Goal: Task Accomplishment & Management: Complete application form

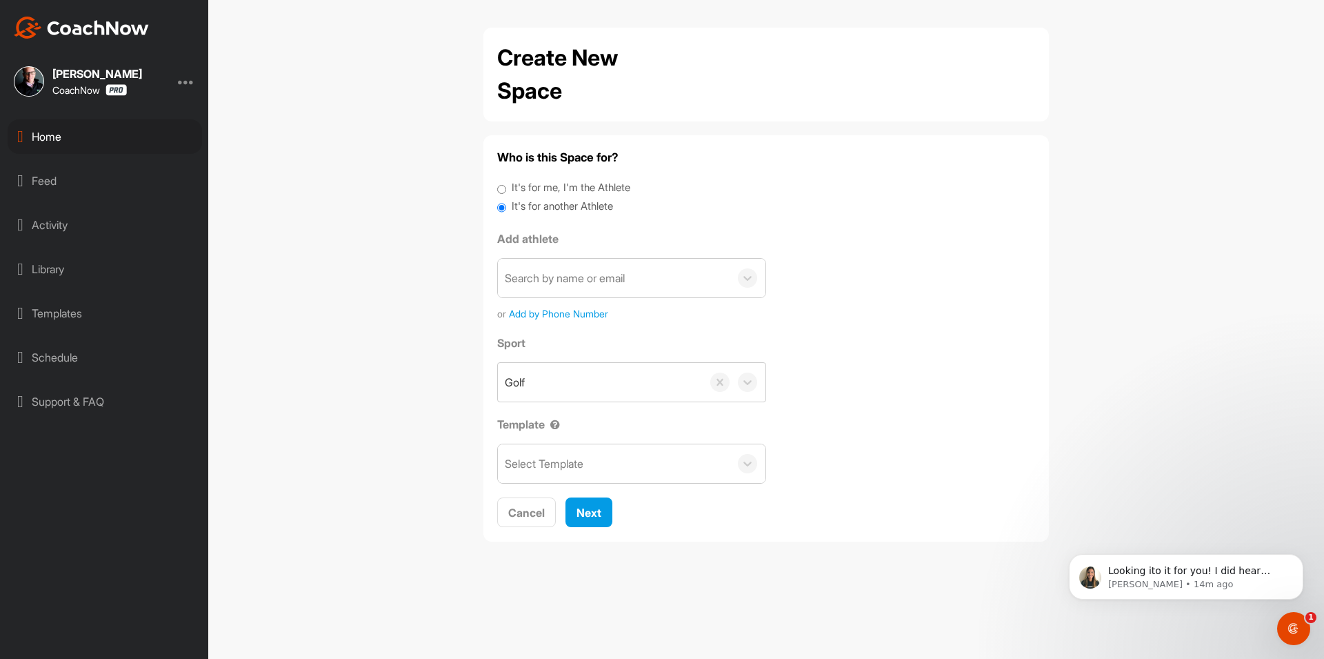
click at [145, 137] on div "Home" at bounding box center [105, 136] width 194 height 34
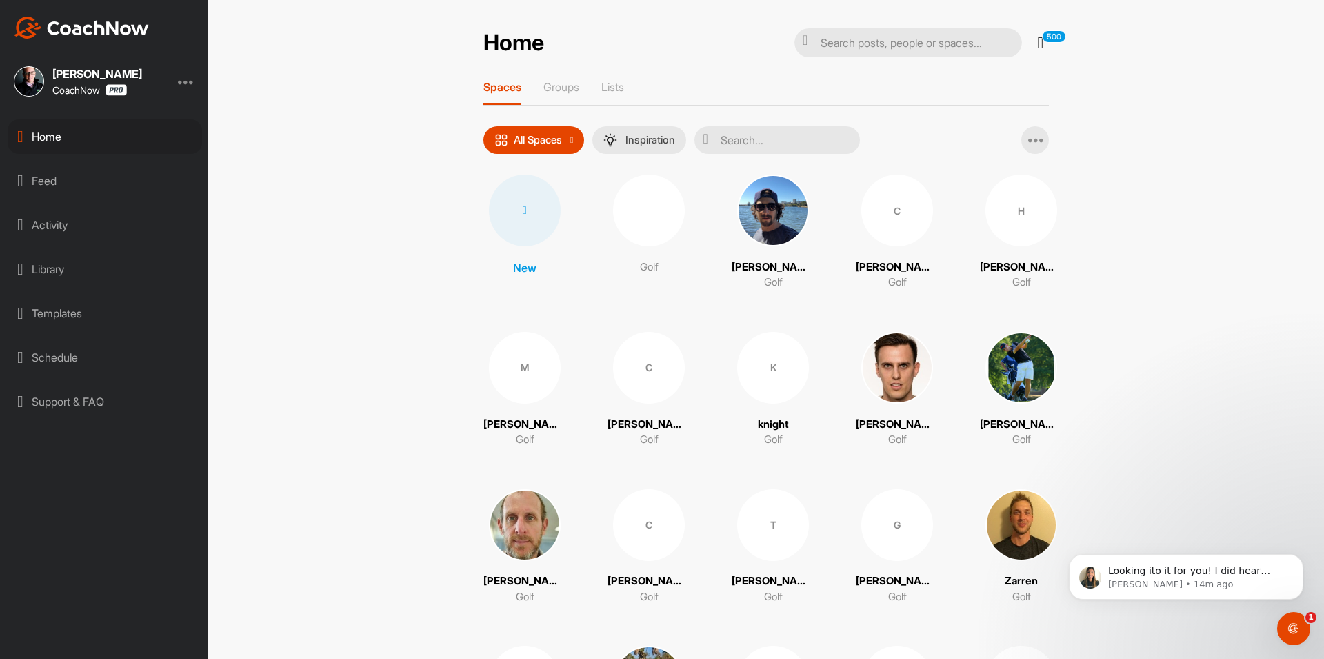
click at [538, 218] on div at bounding box center [525, 210] width 72 height 72
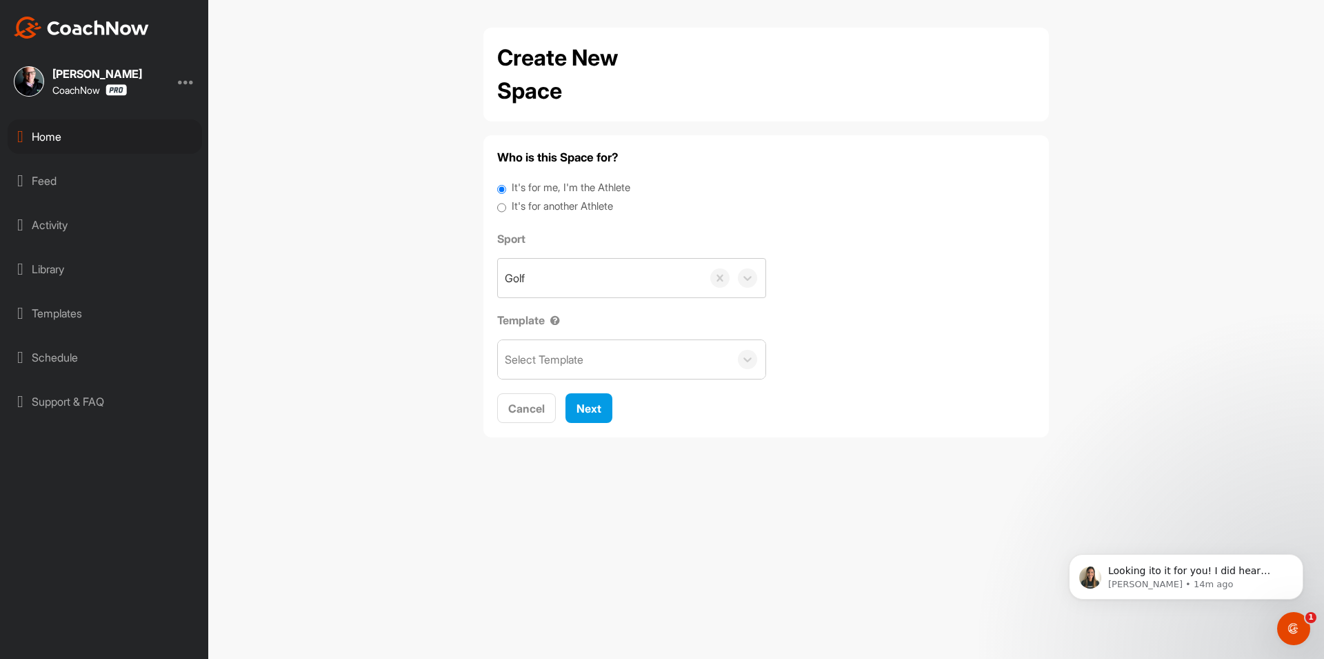
click at [548, 209] on label "It's for another Athlete" at bounding box center [562, 207] width 101 height 16
click at [506, 209] on input "It's for another Athlete" at bounding box center [501, 208] width 9 height 19
radio input "true"
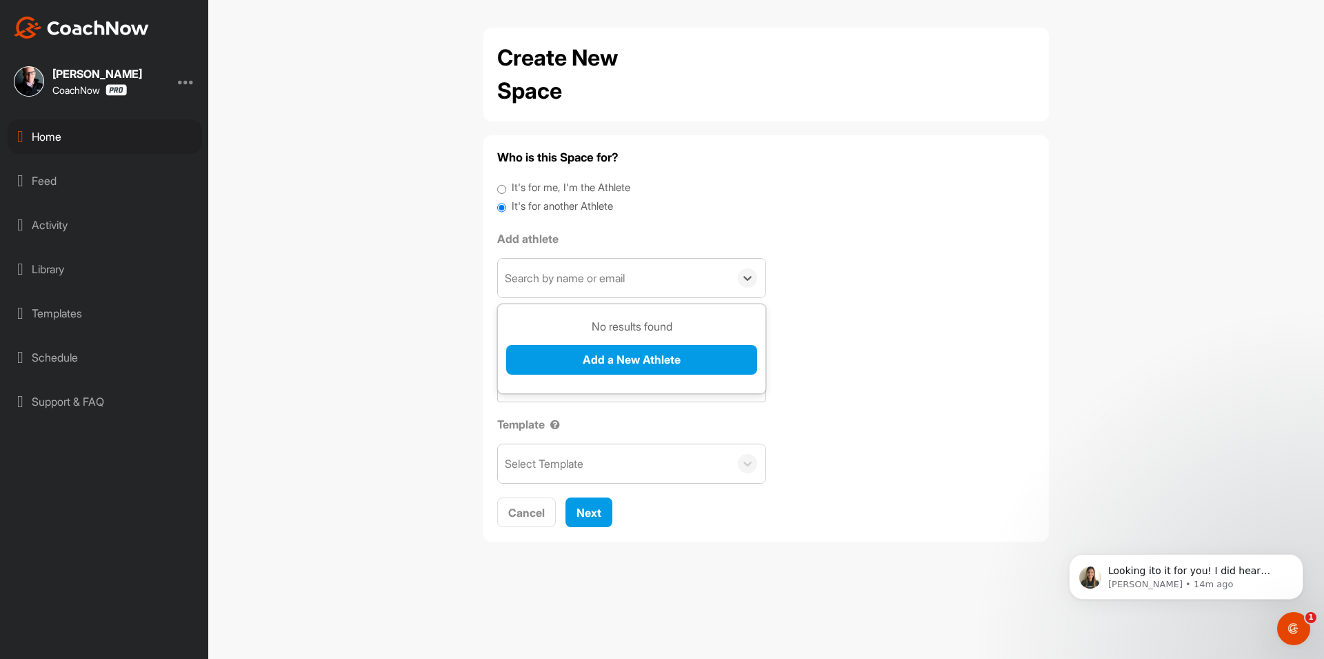
click at [550, 280] on div "Search by name or email" at bounding box center [565, 278] width 120 height 17
paste input "[EMAIL_ADDRESS][DOMAIN_NAME]"
type input "[EMAIL_ADDRESS][DOMAIN_NAME]"
click at [582, 350] on button "Add a New Athlete" at bounding box center [631, 360] width 251 height 30
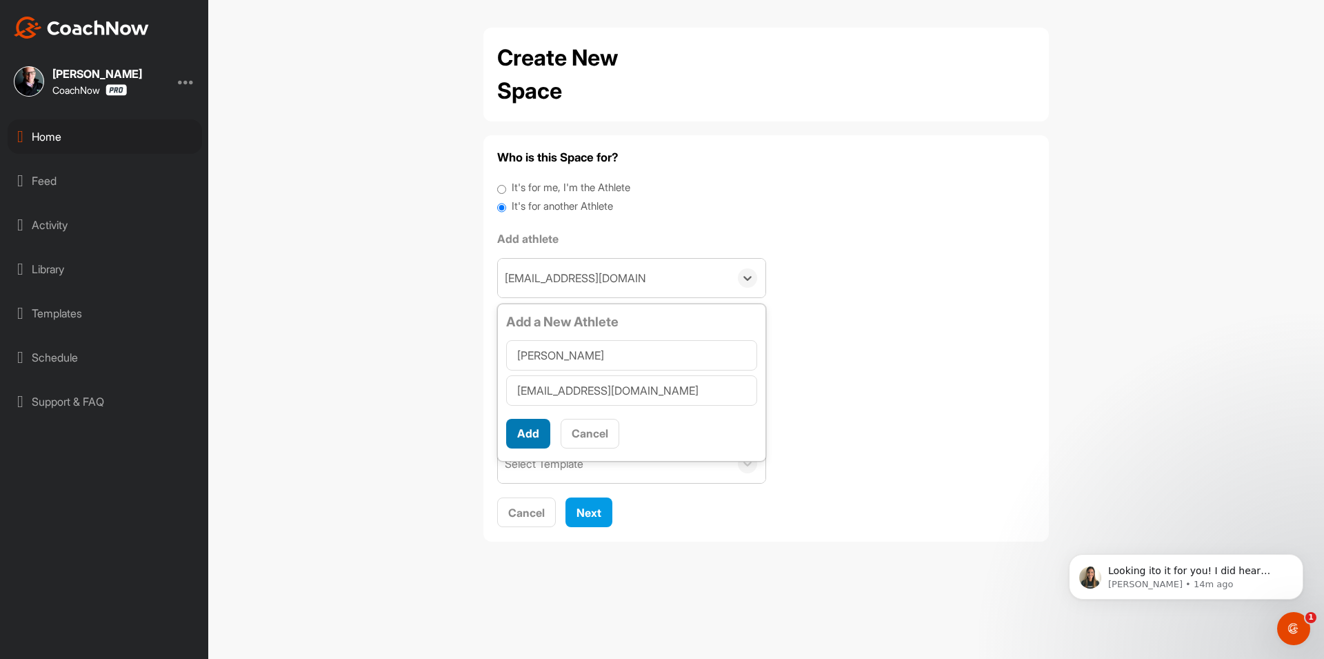
type input "[PERSON_NAME]"
click at [536, 434] on button "Add" at bounding box center [528, 434] width 44 height 30
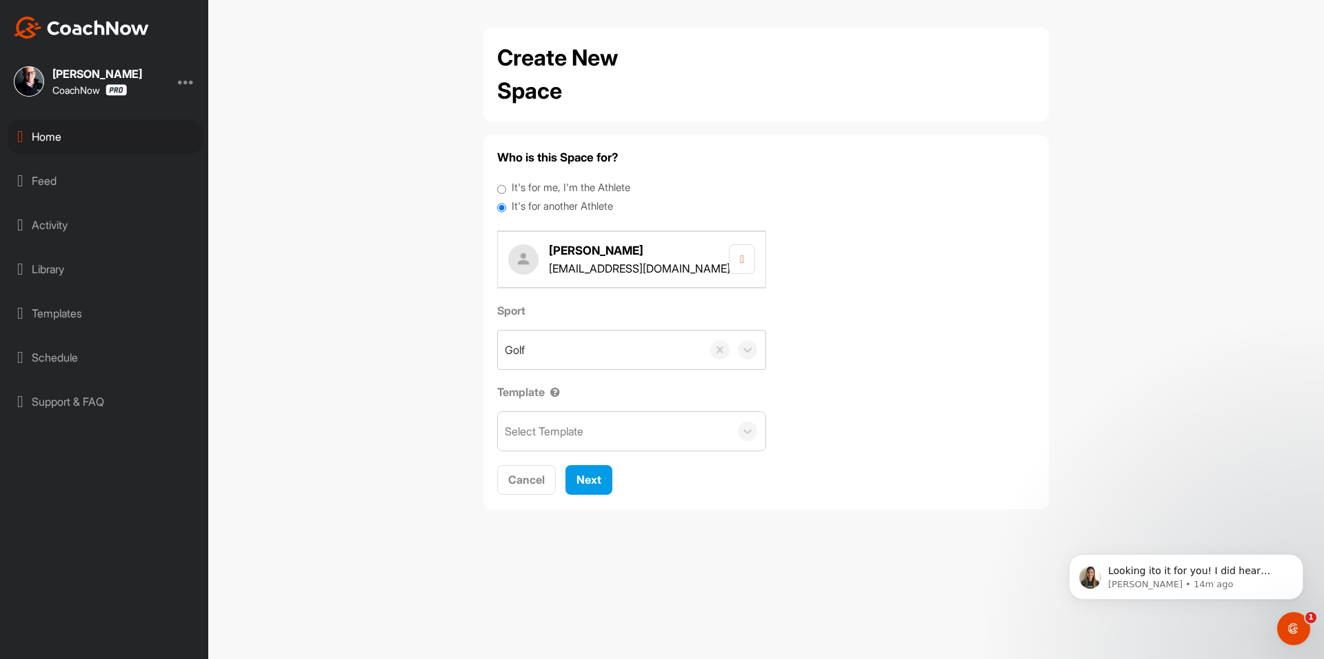
click at [574, 431] on div "Select Template" at bounding box center [544, 431] width 79 height 17
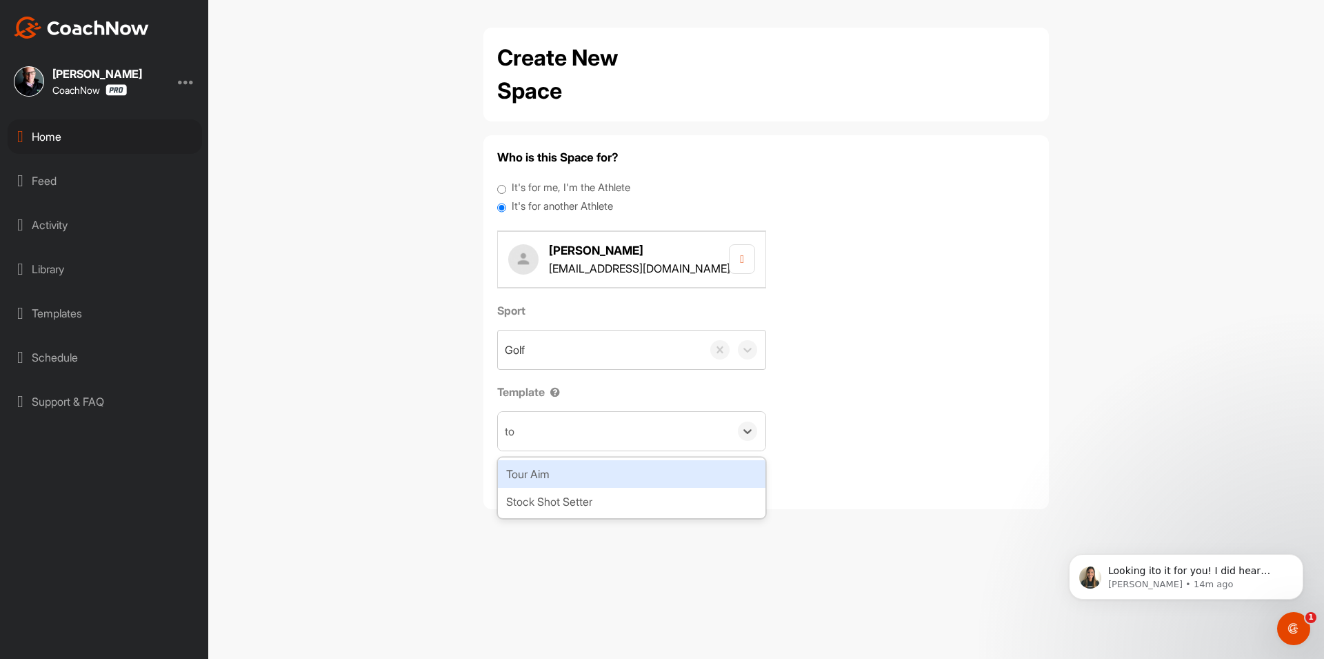
type input "tou"
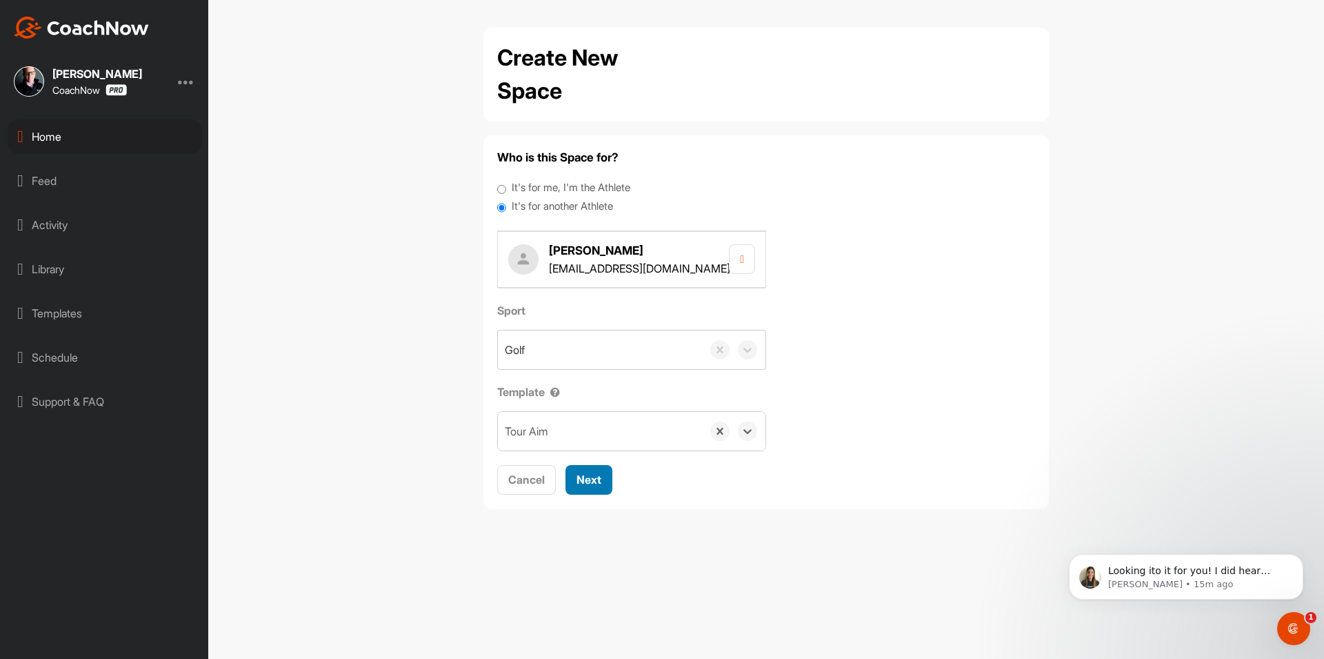
click at [598, 484] on span "Next" at bounding box center [588, 479] width 25 height 14
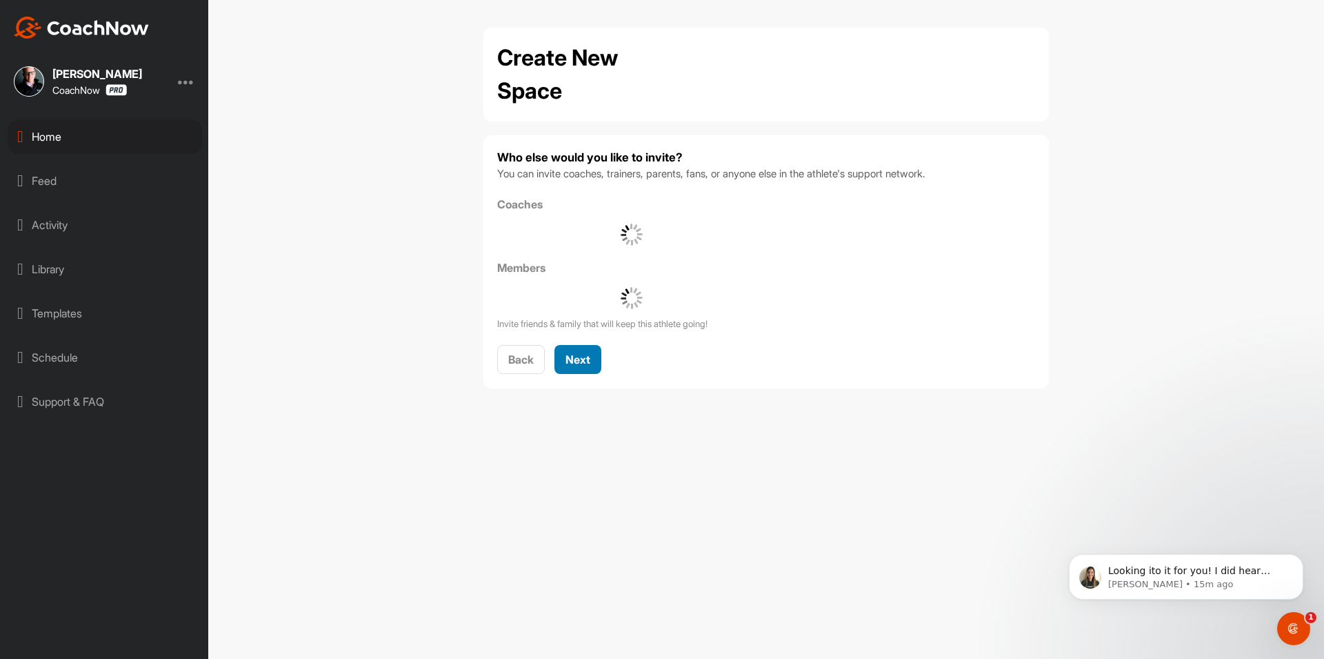
click at [586, 366] on div "Next" at bounding box center [577, 359] width 25 height 17
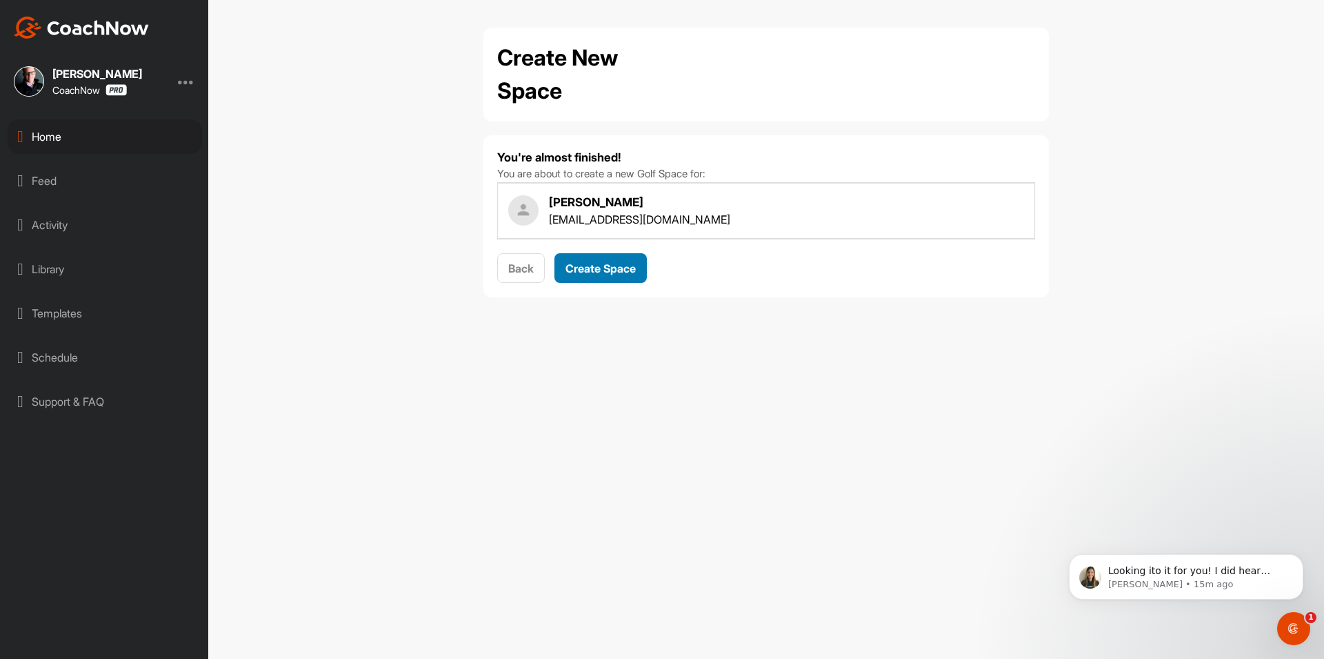
click at [621, 263] on span "Create Space" at bounding box center [600, 268] width 70 height 14
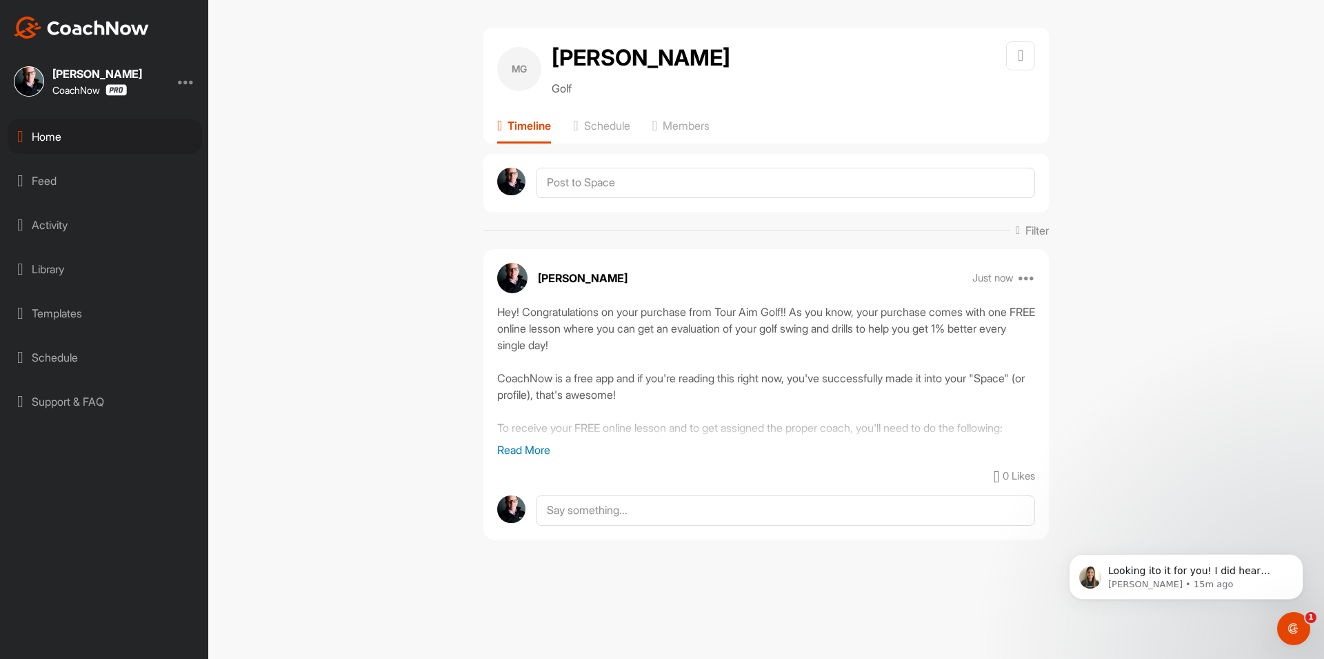
click at [158, 144] on div "Home" at bounding box center [105, 136] width 194 height 34
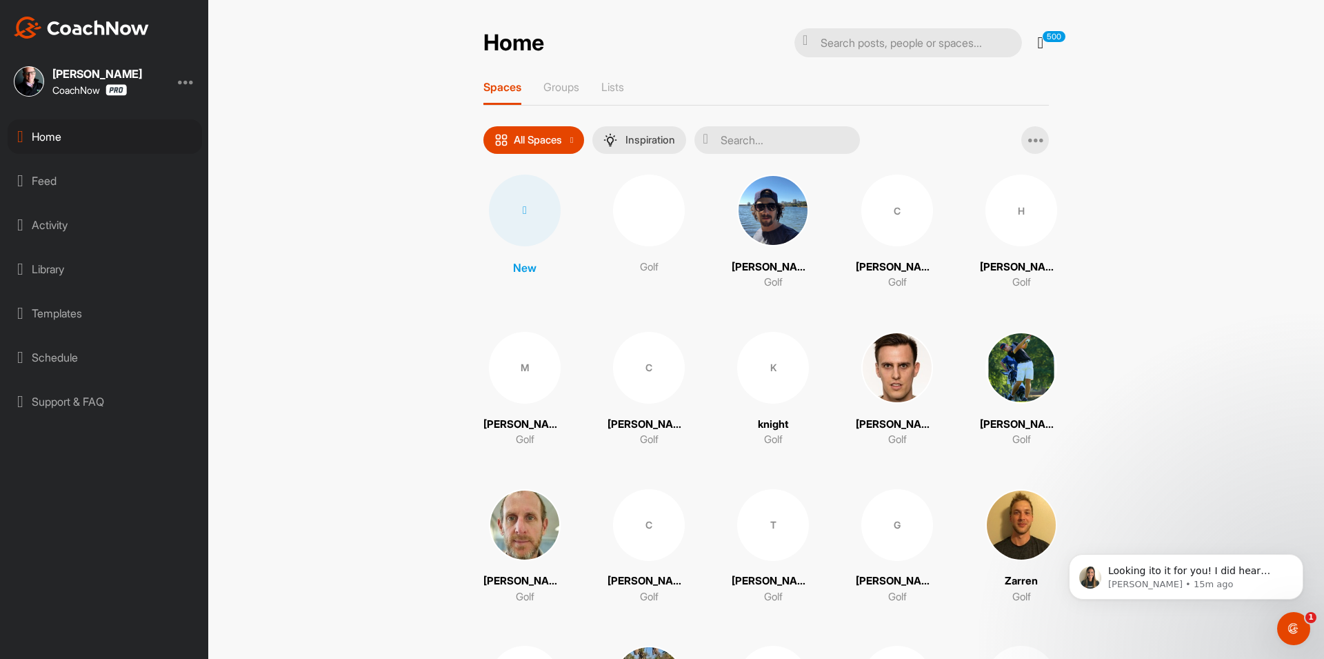
click at [513, 216] on div at bounding box center [525, 210] width 72 height 72
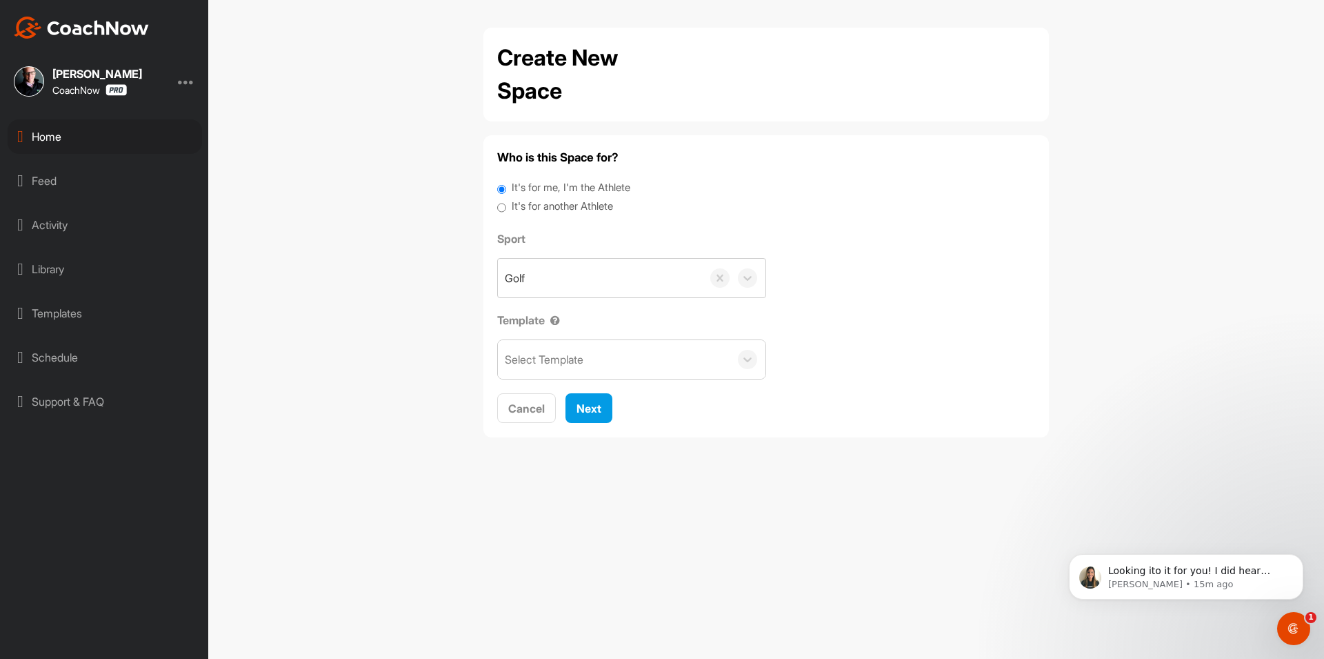
click at [550, 204] on label "It's for another Athlete" at bounding box center [562, 207] width 101 height 16
click at [506, 204] on input "It's for another Athlete" at bounding box center [501, 208] width 9 height 19
radio input "true"
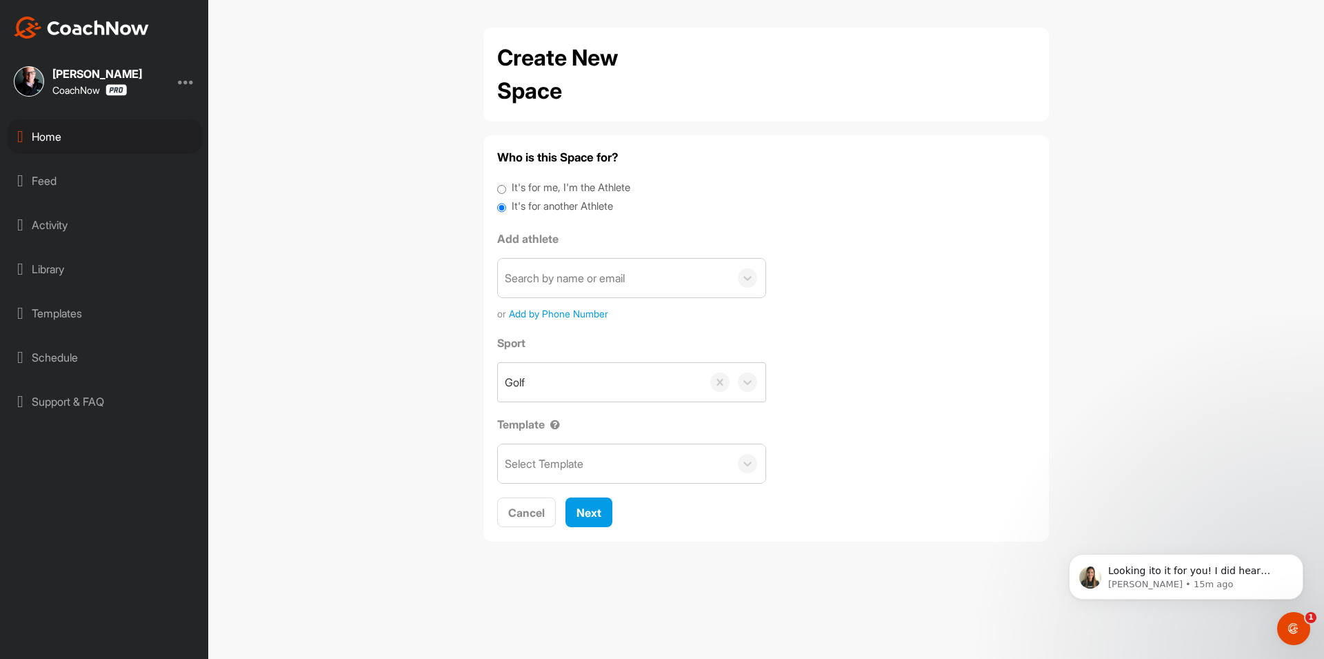
click at [564, 280] on div "Search by name or email" at bounding box center [565, 278] width 120 height 17
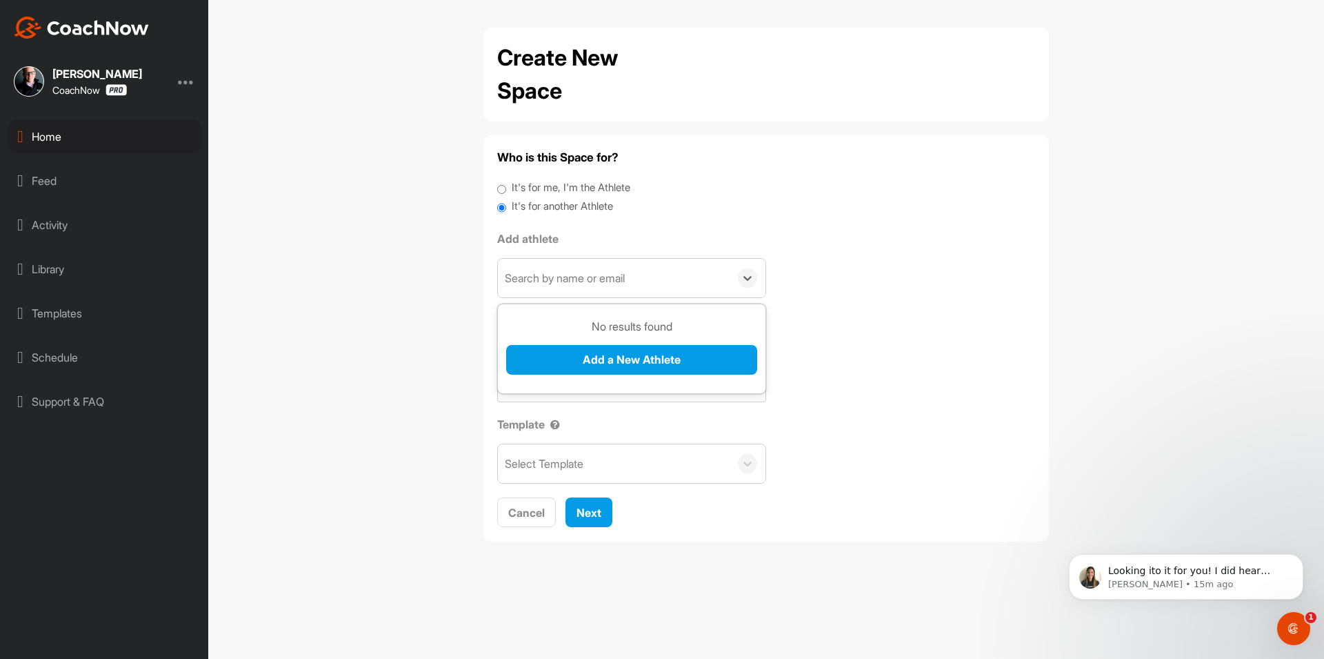
paste input "[EMAIL_ADDRESS][DOMAIN_NAME]"
type input "[EMAIL_ADDRESS][DOMAIN_NAME]"
click at [592, 357] on button "Add a New Athlete" at bounding box center [631, 360] width 251 height 30
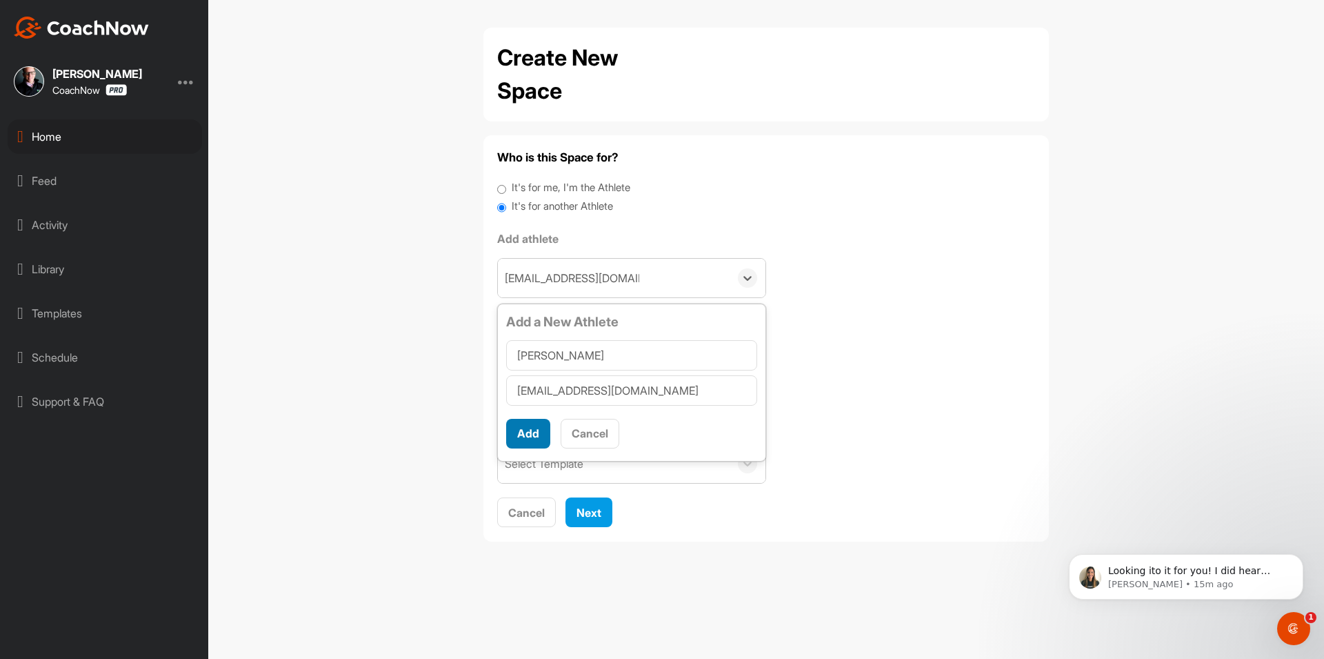
type input "[PERSON_NAME]"
click at [533, 441] on button "Add" at bounding box center [528, 434] width 44 height 30
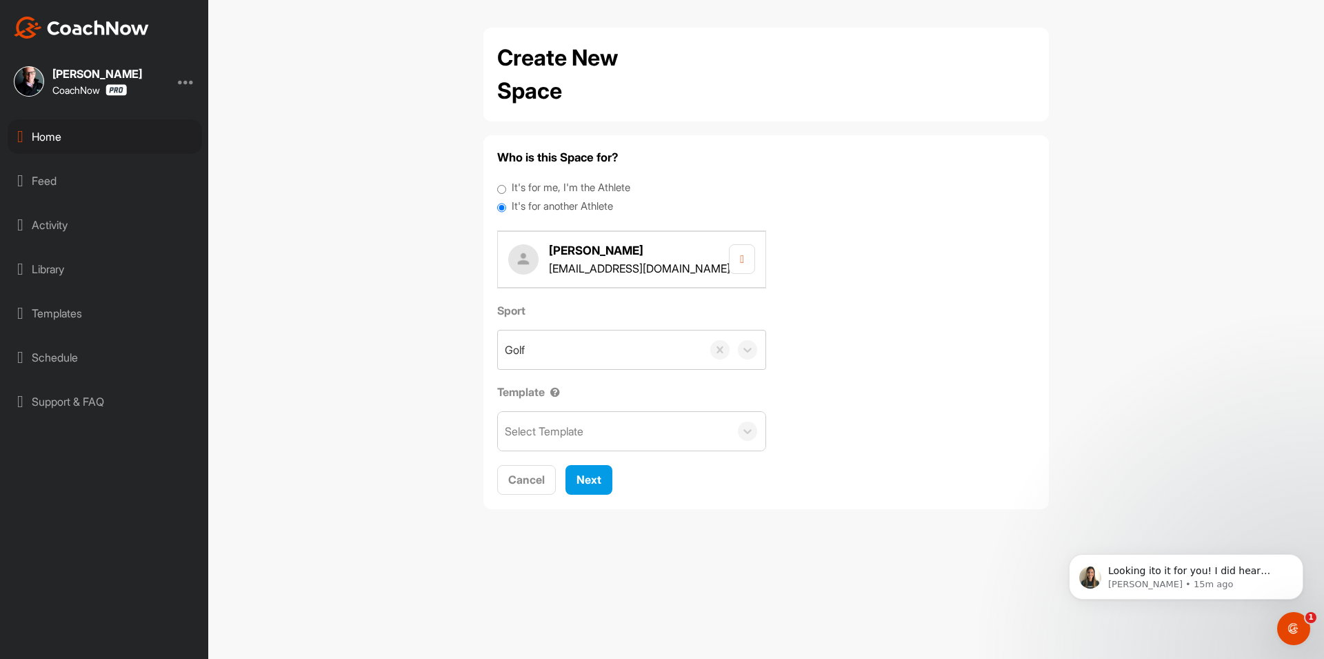
click at [568, 444] on div "Select Template" at bounding box center [614, 431] width 232 height 39
type input "tou"
click at [585, 479] on span "Next" at bounding box center [588, 479] width 25 height 14
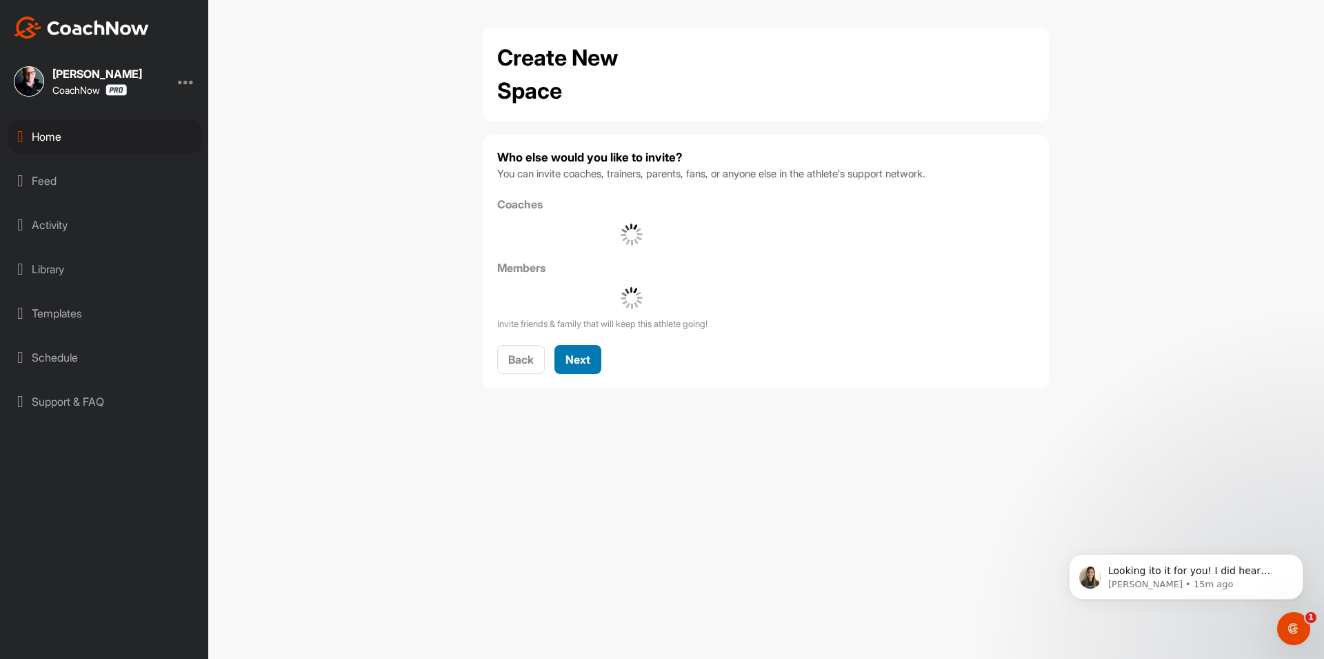
click at [577, 363] on span "Next" at bounding box center [577, 359] width 25 height 14
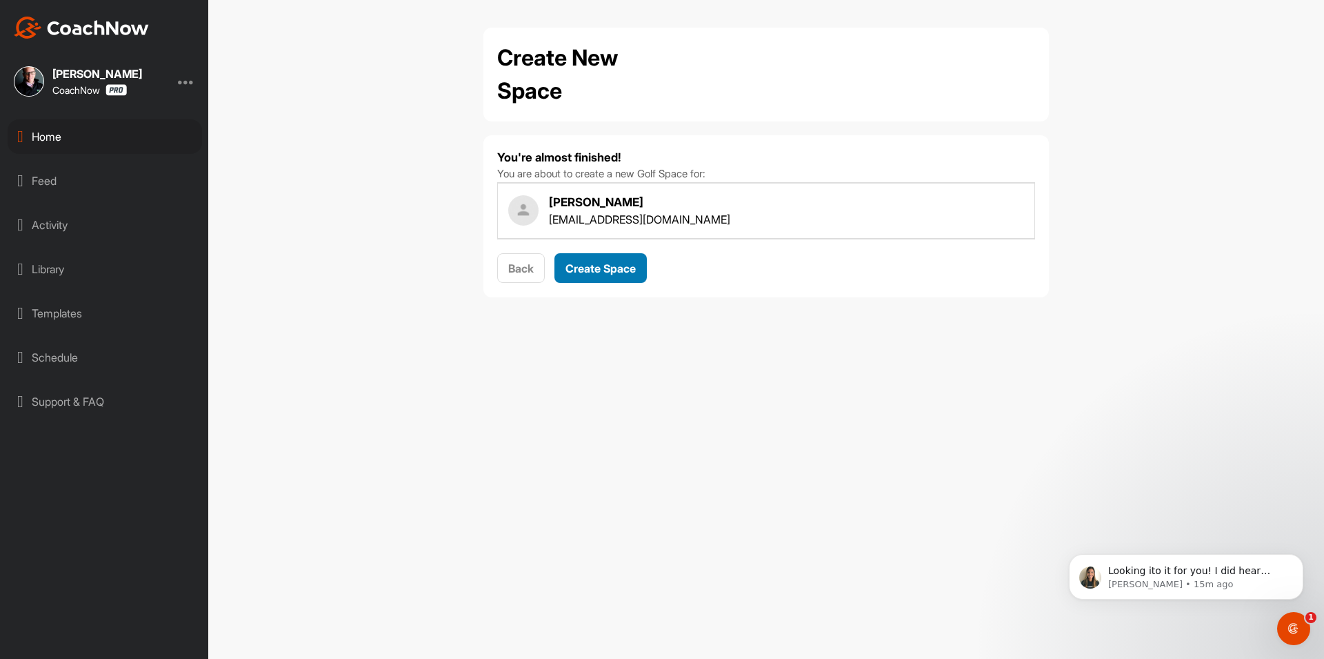
click at [621, 272] on span "Create Space" at bounding box center [600, 268] width 70 height 14
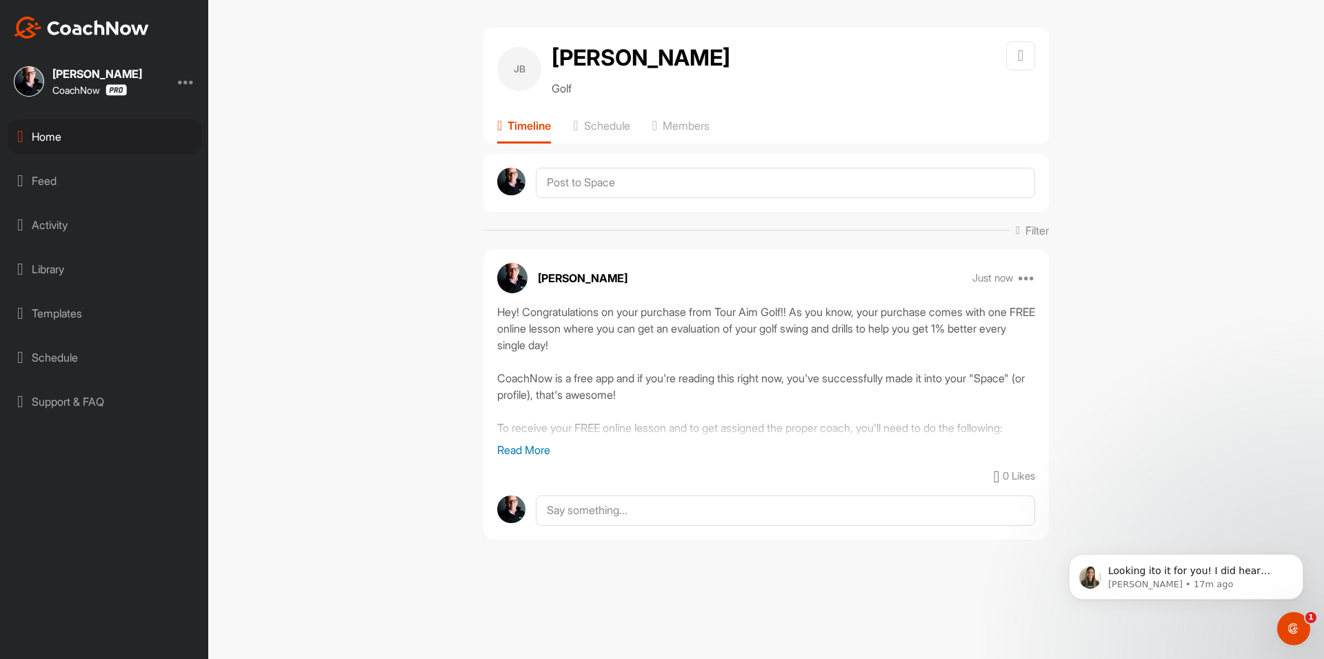
click at [89, 140] on div "Home" at bounding box center [105, 136] width 194 height 34
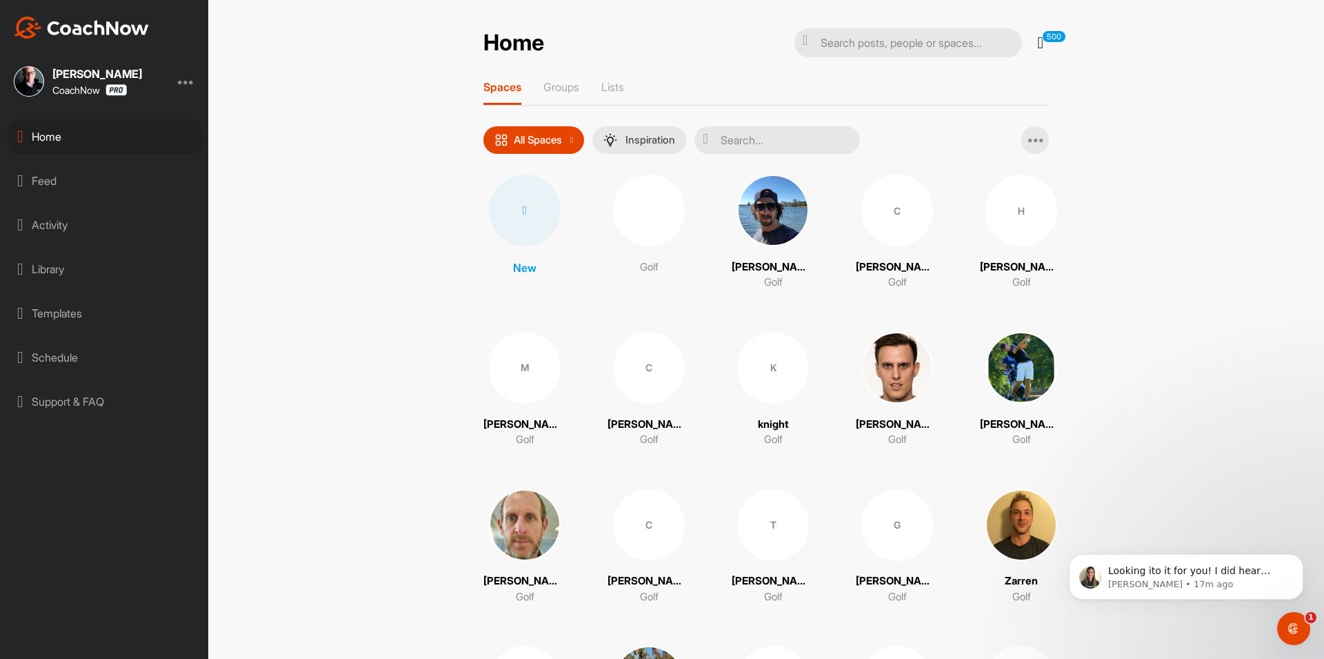
click at [516, 224] on div at bounding box center [525, 210] width 72 height 72
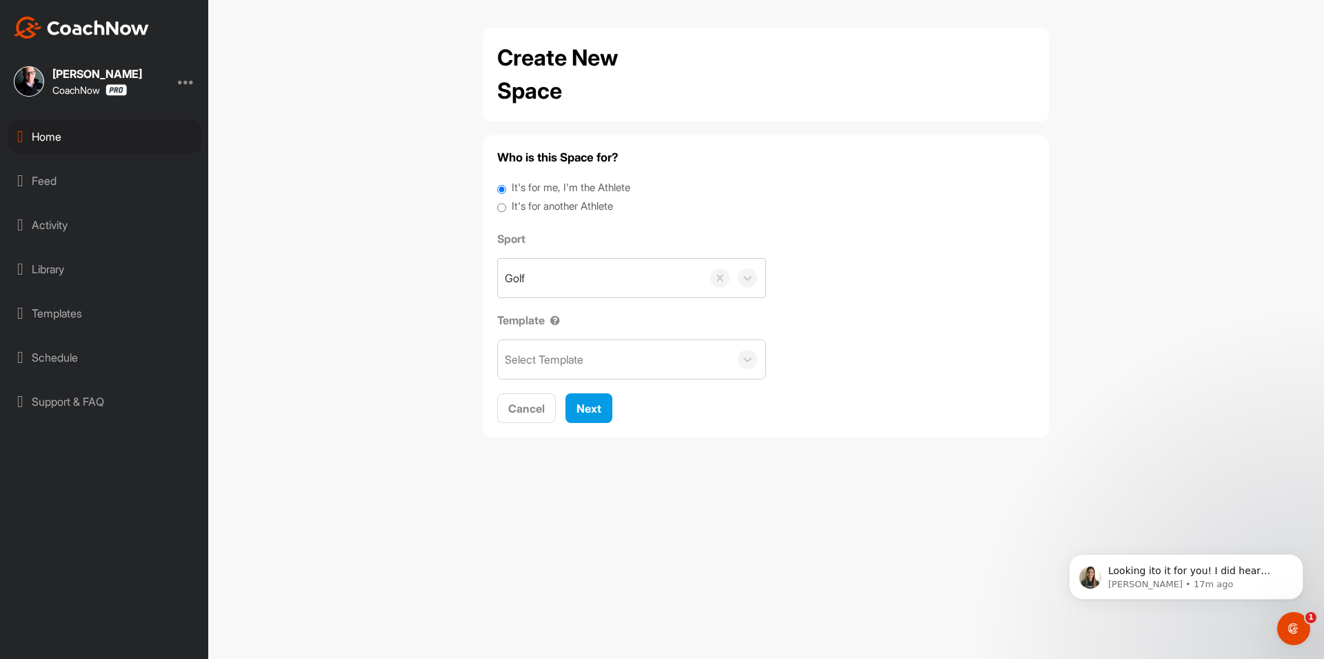
click at [554, 210] on label "It's for another Athlete" at bounding box center [562, 207] width 101 height 16
click at [506, 210] on input "It's for another Athlete" at bounding box center [501, 208] width 9 height 19
radio input "true"
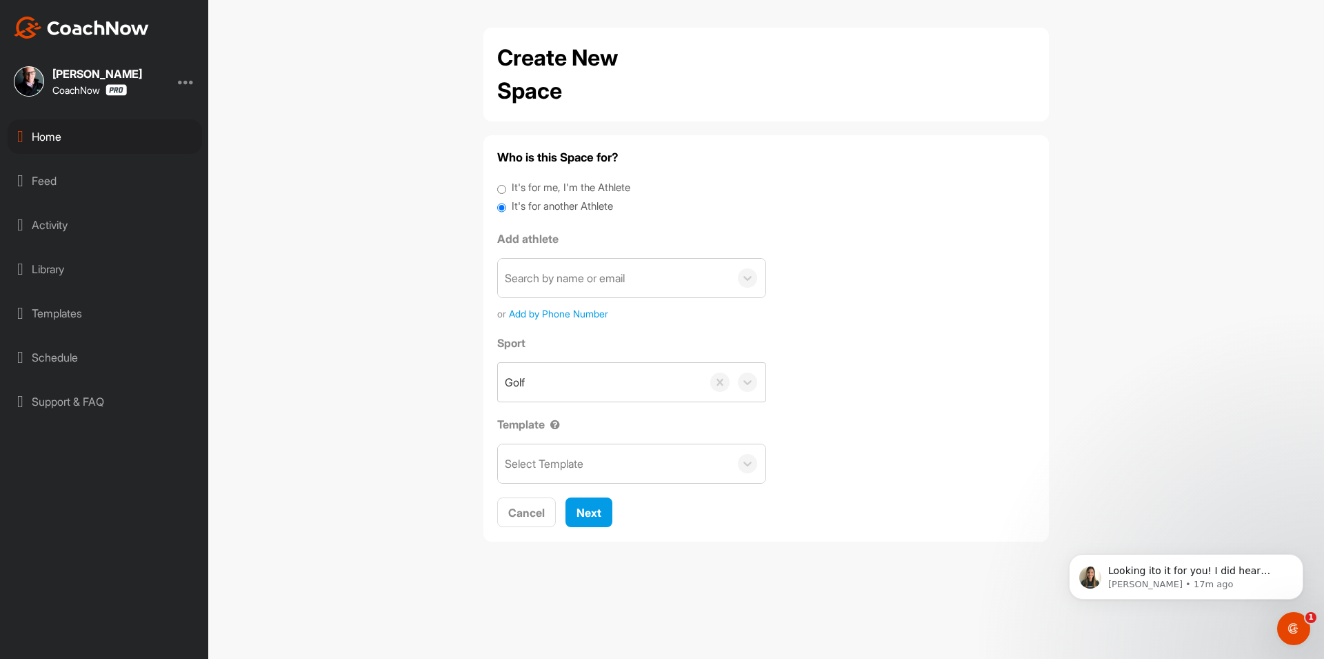
click at [547, 281] on div "Search by name or email" at bounding box center [565, 278] width 120 height 17
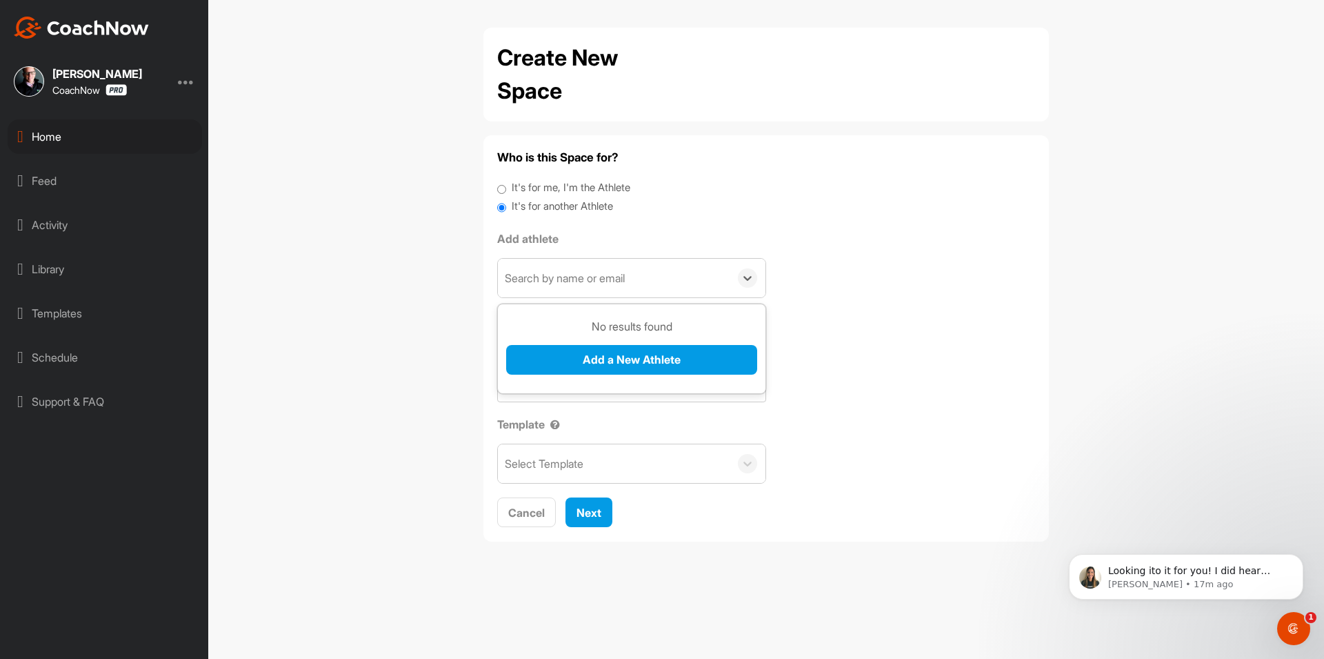
paste input "[EMAIL_ADDRESS][DOMAIN_NAME]"
type input "[EMAIL_ADDRESS][DOMAIN_NAME]"
click at [584, 351] on button "Add a New Athlete" at bounding box center [631, 360] width 251 height 30
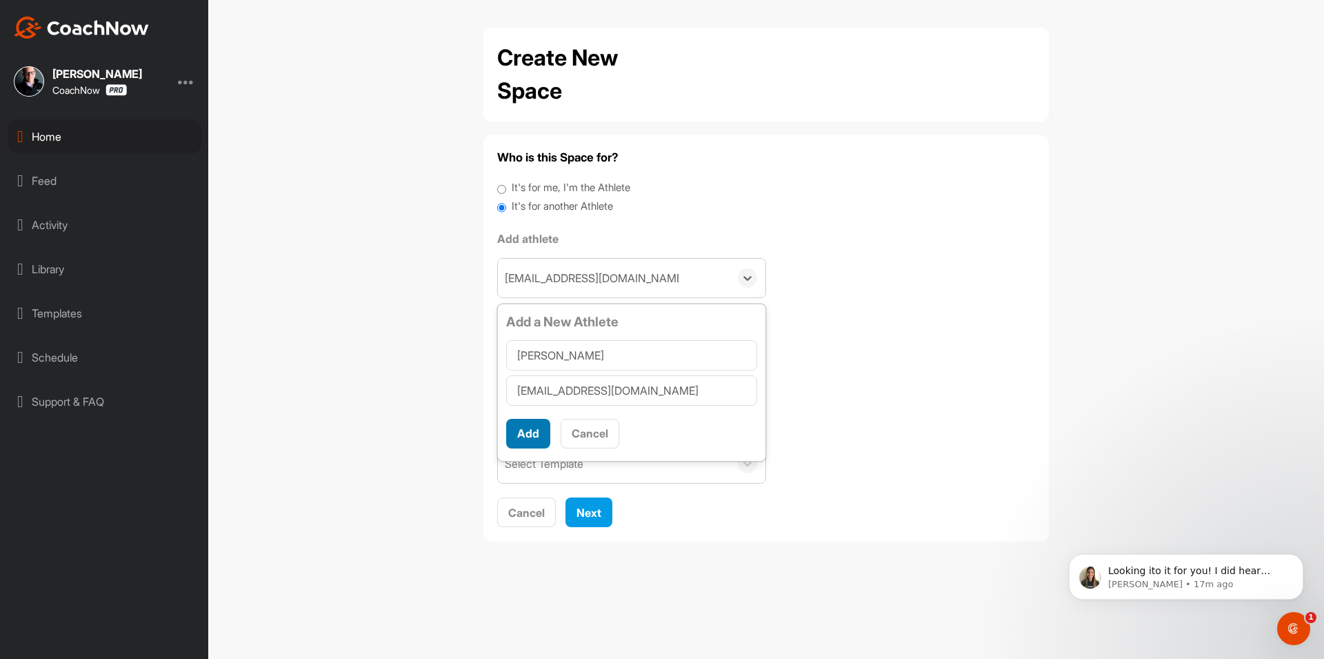
type input "[PERSON_NAME]"
click at [518, 436] on button "Add" at bounding box center [528, 434] width 44 height 30
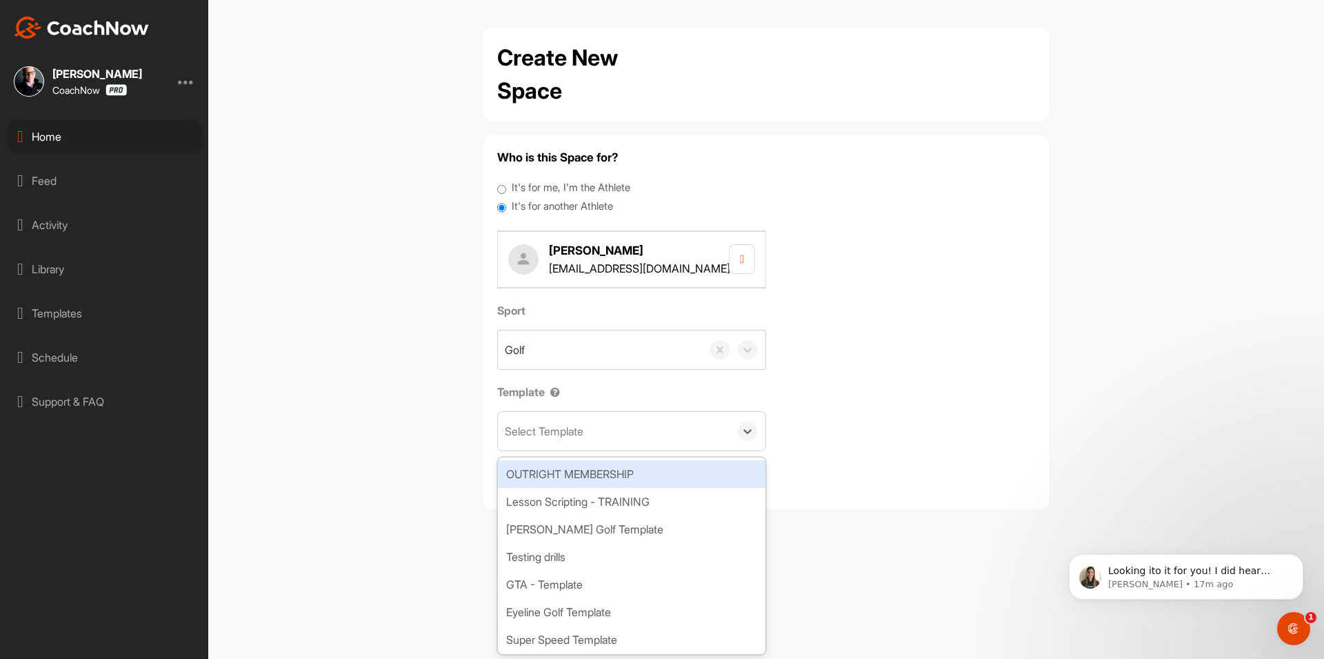
click at [599, 442] on div "Select Template" at bounding box center [614, 431] width 232 height 39
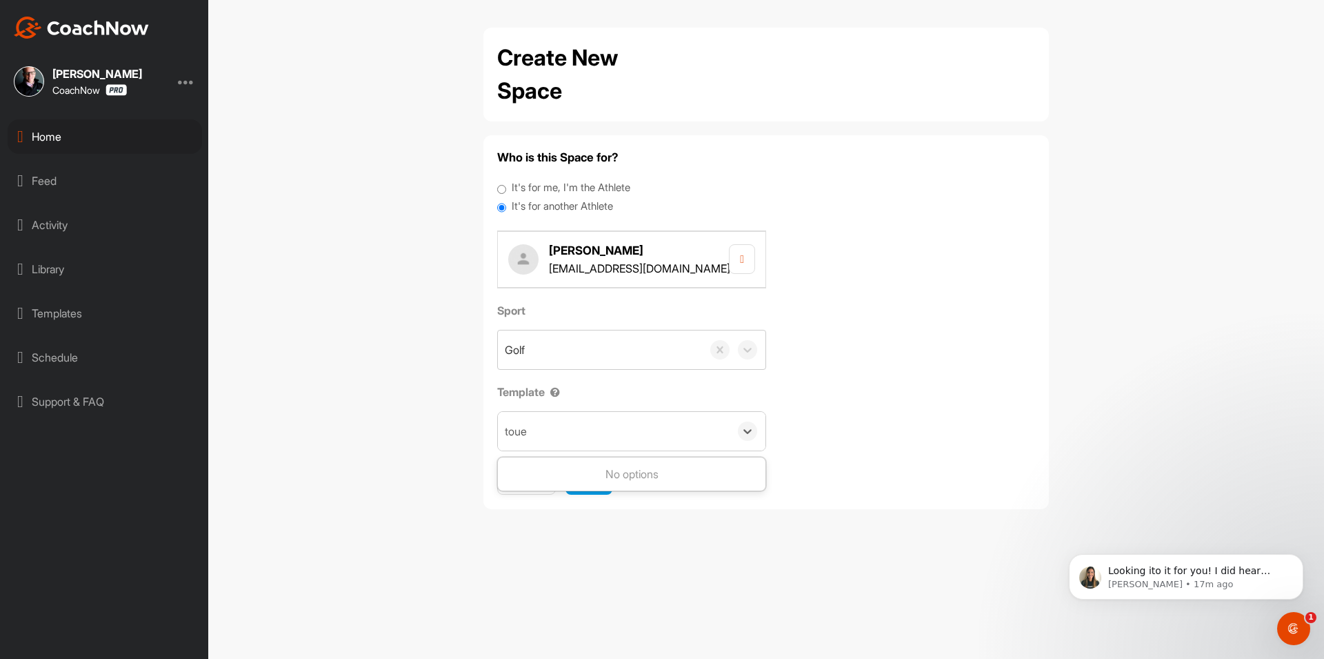
type input "tou"
click at [592, 477] on span "Next" at bounding box center [588, 479] width 25 height 14
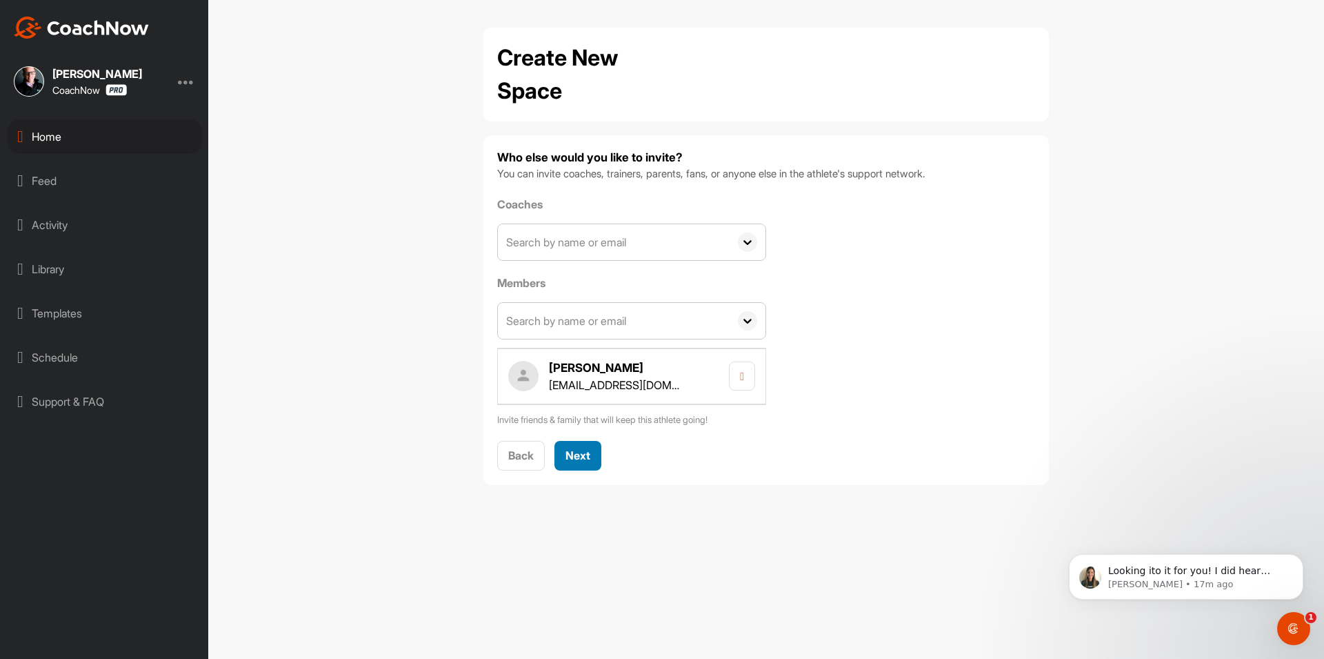
click at [582, 448] on div "Next" at bounding box center [577, 455] width 25 height 17
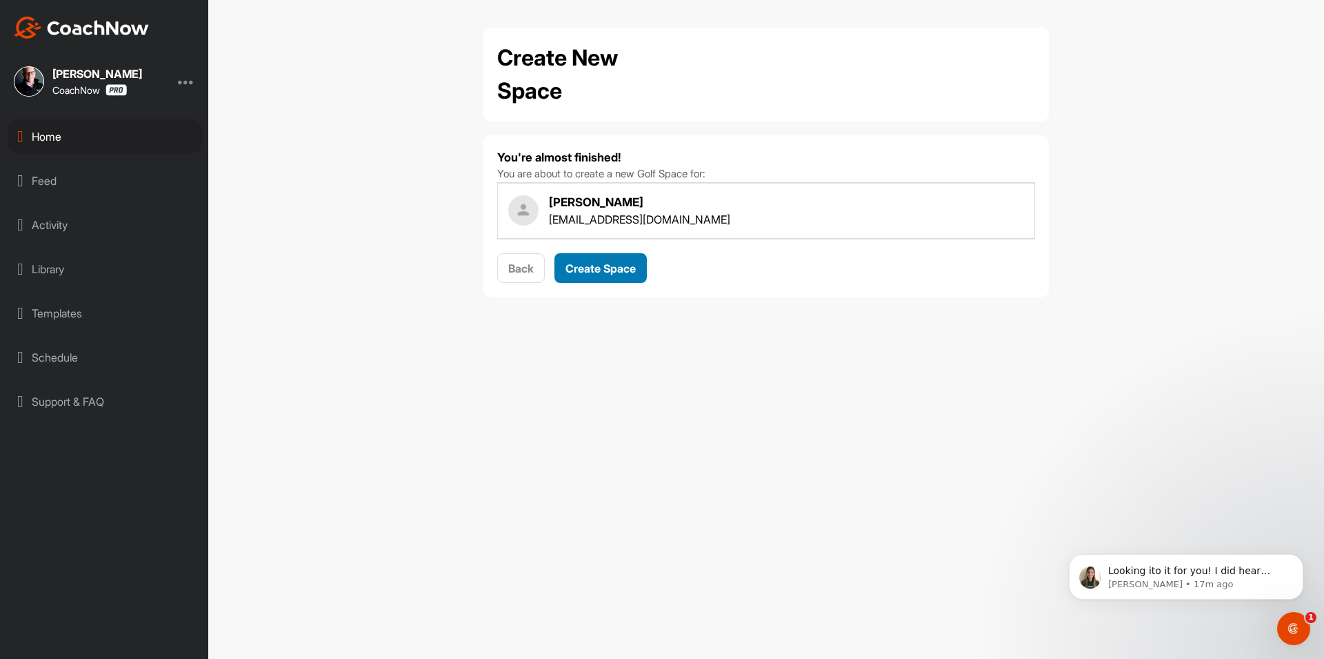
click at [601, 263] on span "Create Space" at bounding box center [600, 268] width 70 height 14
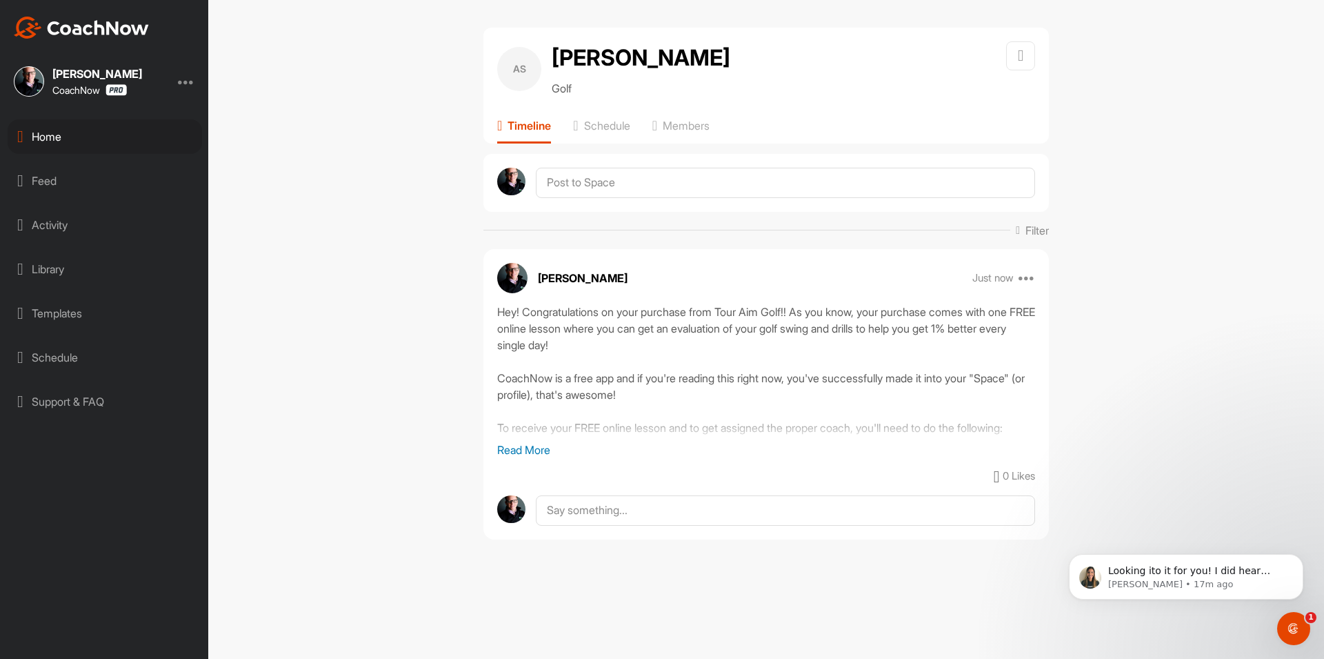
click at [136, 139] on div "Home" at bounding box center [105, 136] width 194 height 34
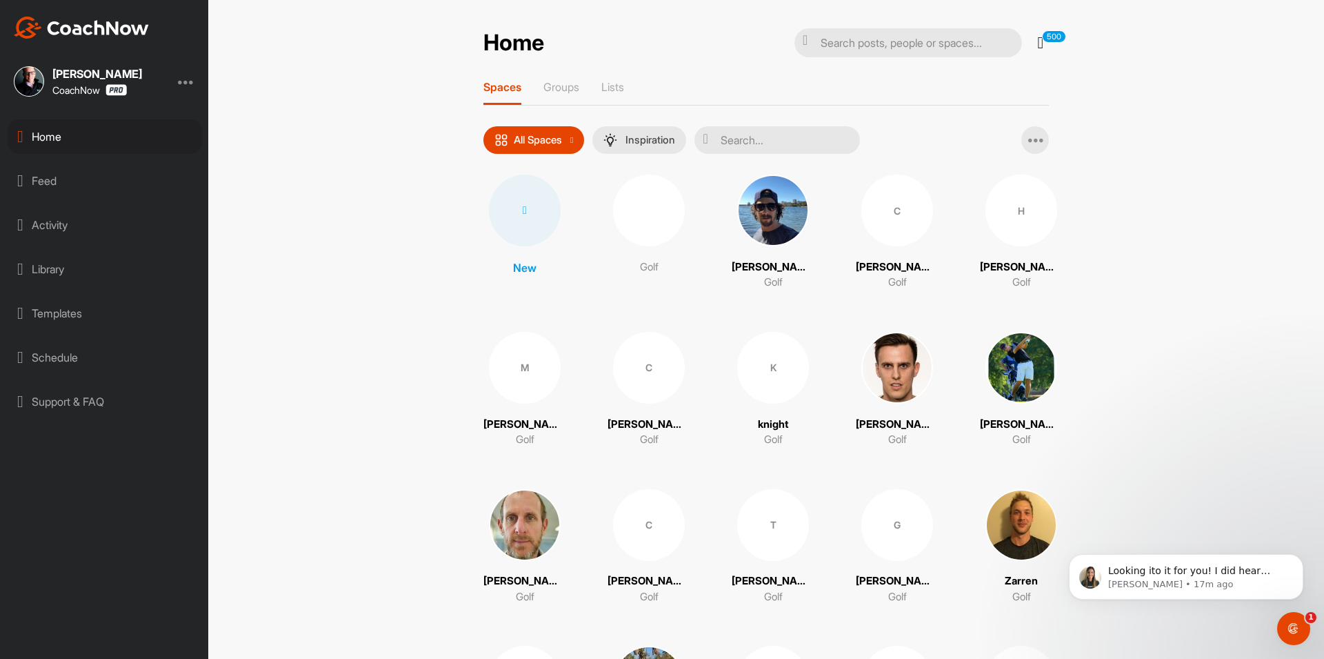
click at [539, 220] on div at bounding box center [525, 210] width 72 height 72
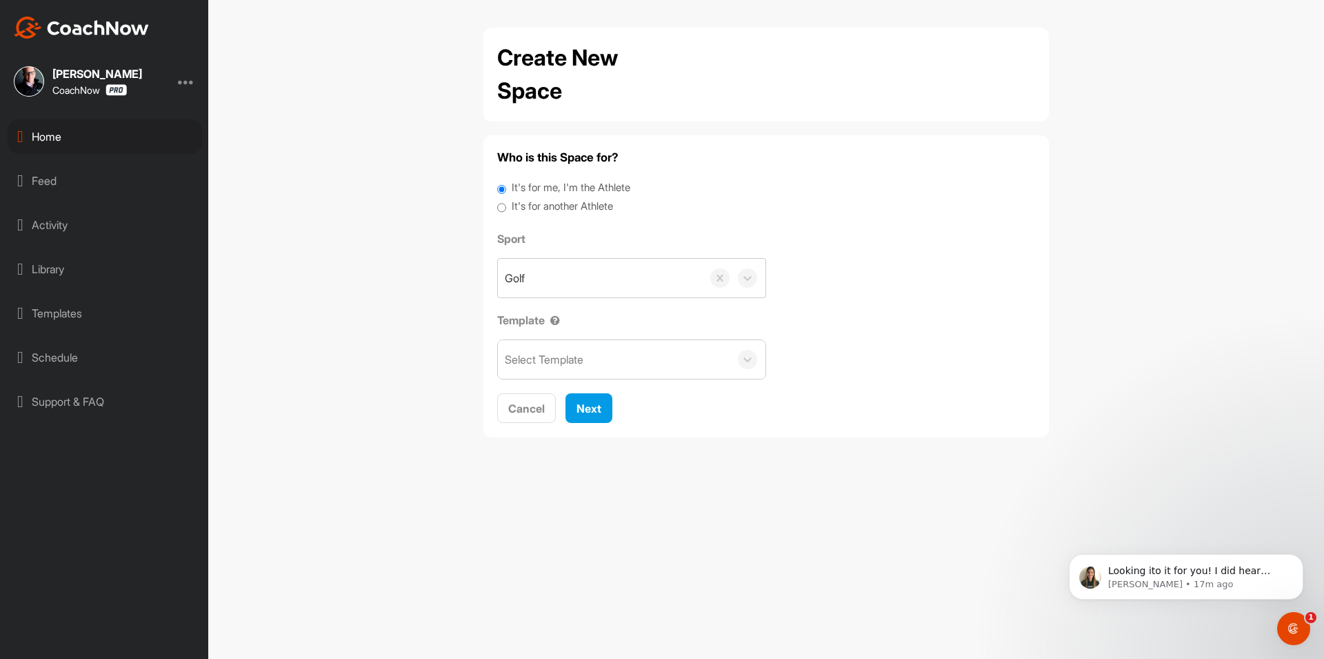
click at [545, 205] on label "It's for another Athlete" at bounding box center [562, 207] width 101 height 16
click at [506, 205] on input "It's for another Athlete" at bounding box center [501, 208] width 9 height 19
radio input "true"
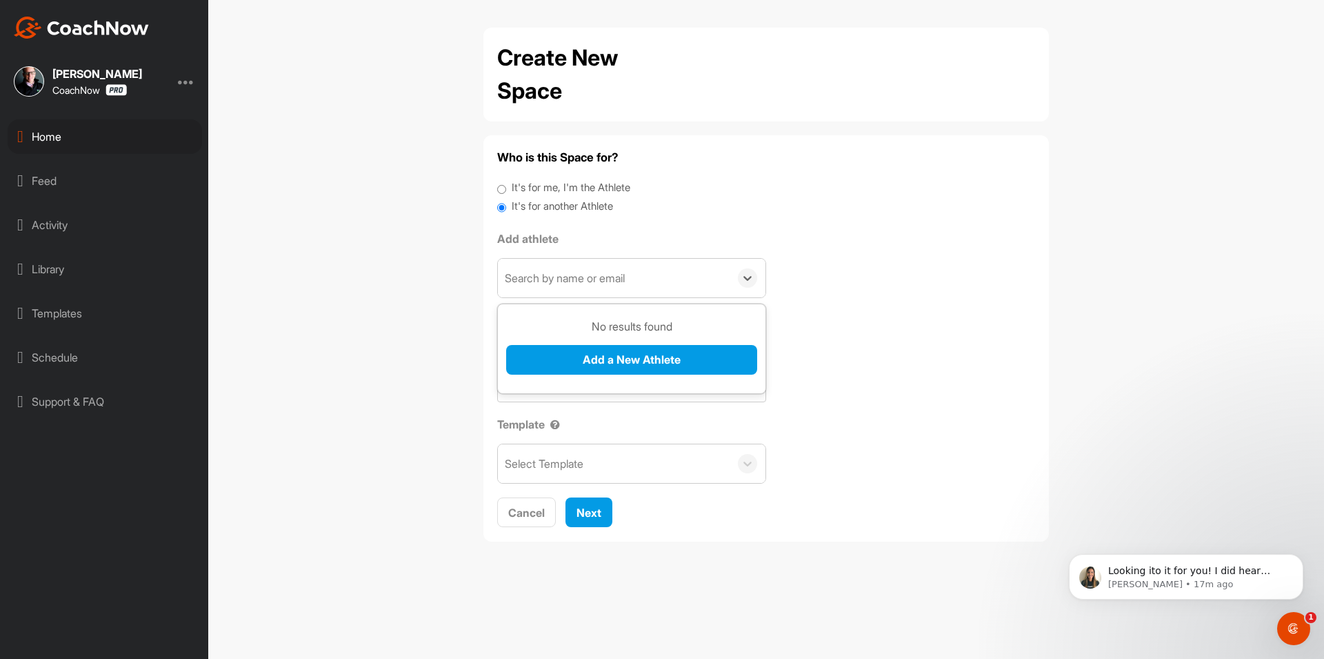
click at [564, 274] on div "Search by name or email" at bounding box center [565, 278] width 120 height 17
paste input "[EMAIL_ADDRESS][DOMAIN_NAME]"
type input "[EMAIL_ADDRESS][DOMAIN_NAME]"
click at [599, 363] on button "Add a New Athlete" at bounding box center [631, 360] width 251 height 30
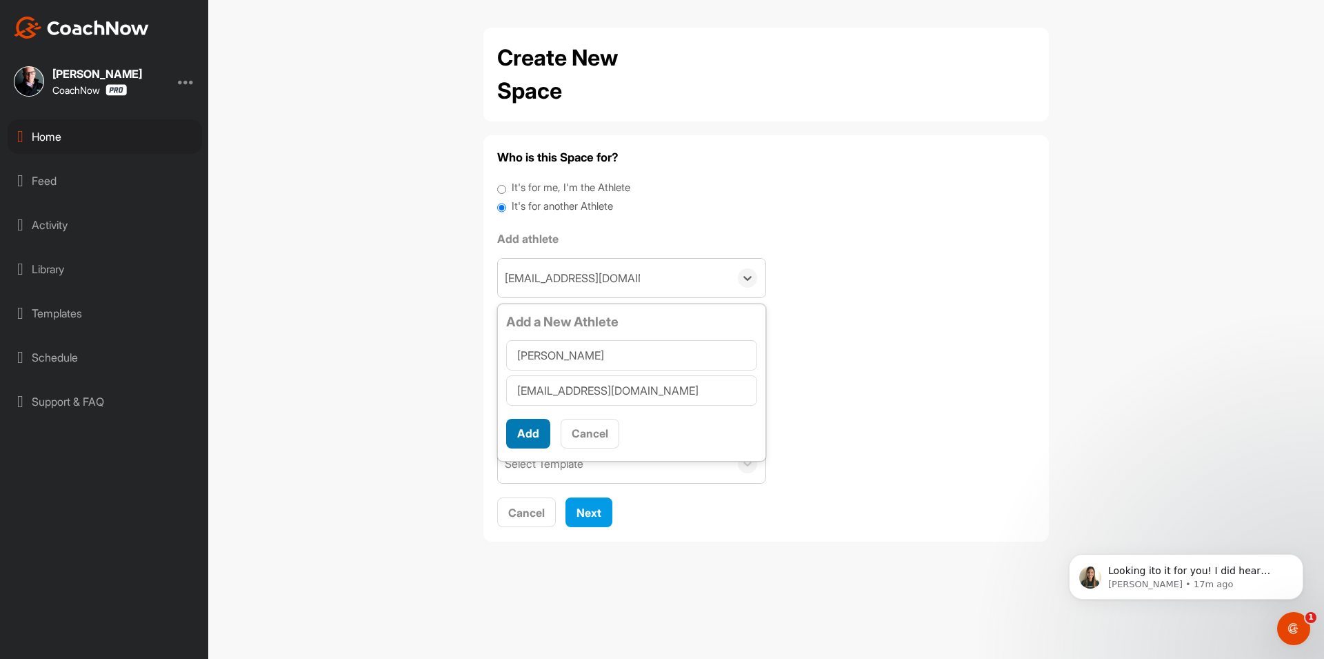
type input "[PERSON_NAME]"
click at [537, 436] on button "Add" at bounding box center [528, 434] width 44 height 30
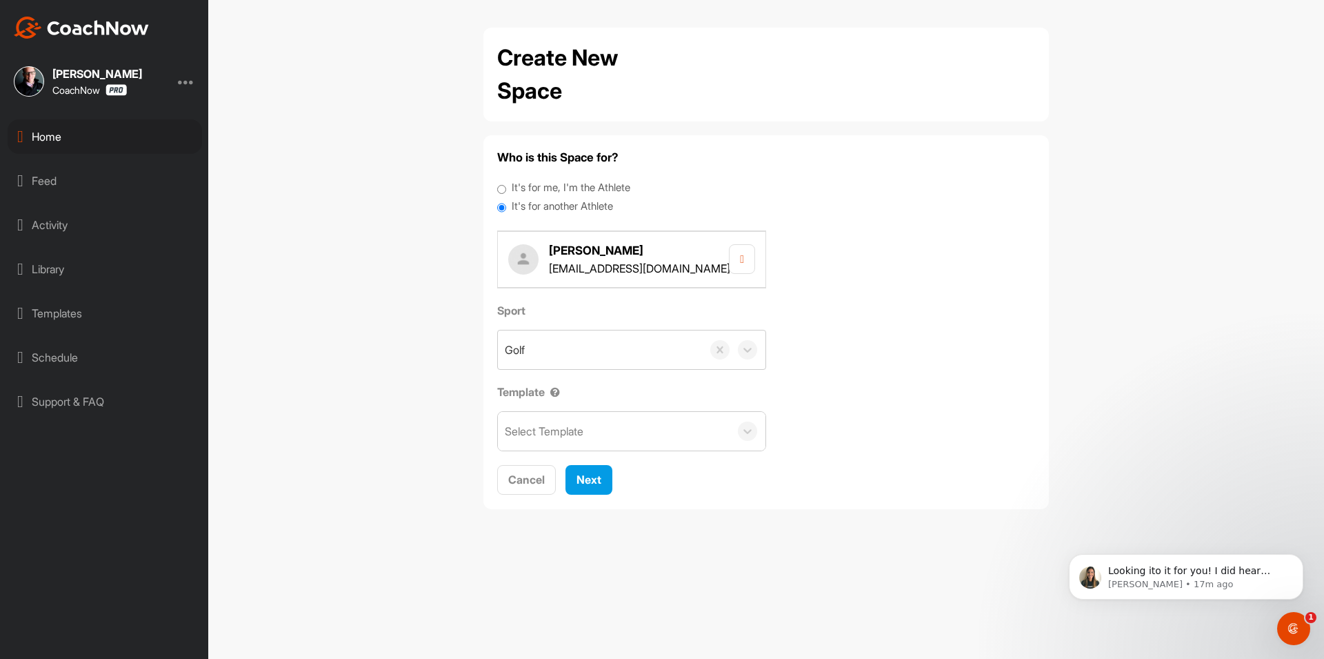
click at [560, 437] on div "Select Template" at bounding box center [544, 431] width 79 height 17
type input "tour"
click at [592, 483] on span "Next" at bounding box center [588, 479] width 25 height 14
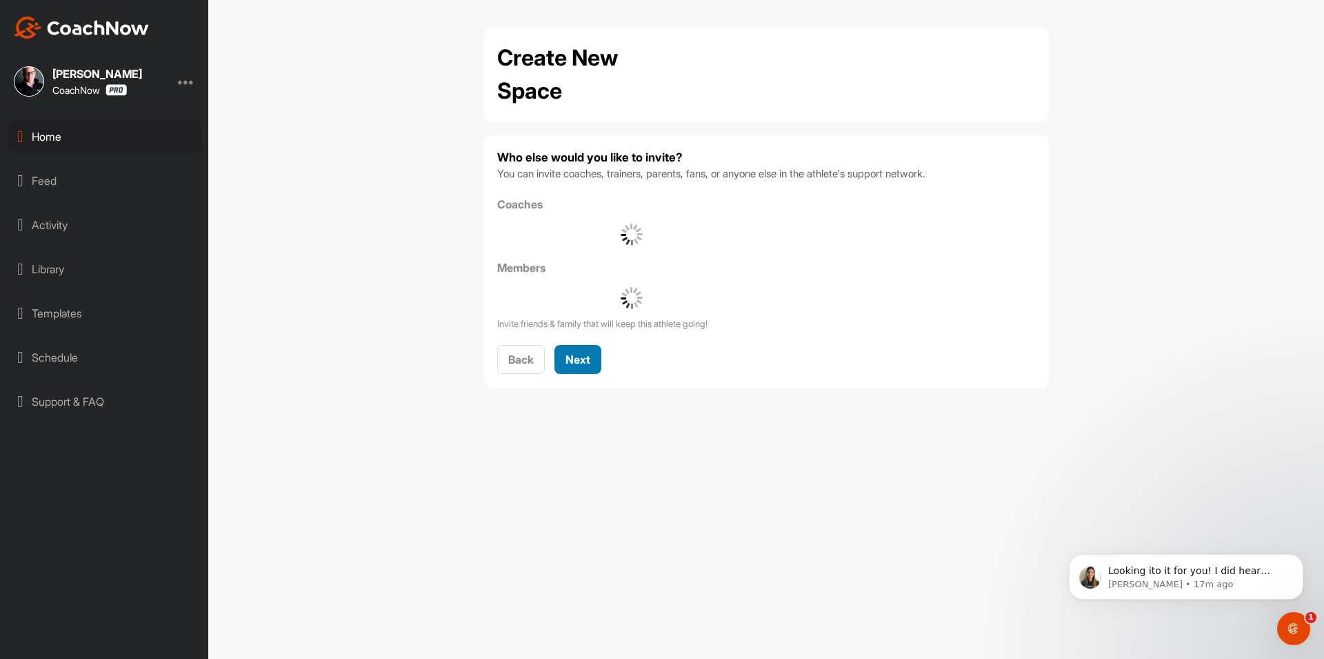
click at [589, 361] on div "Who else would you like to invite? You can invite coaches, trainers, parents, f…" at bounding box center [766, 261] width 538 height 225
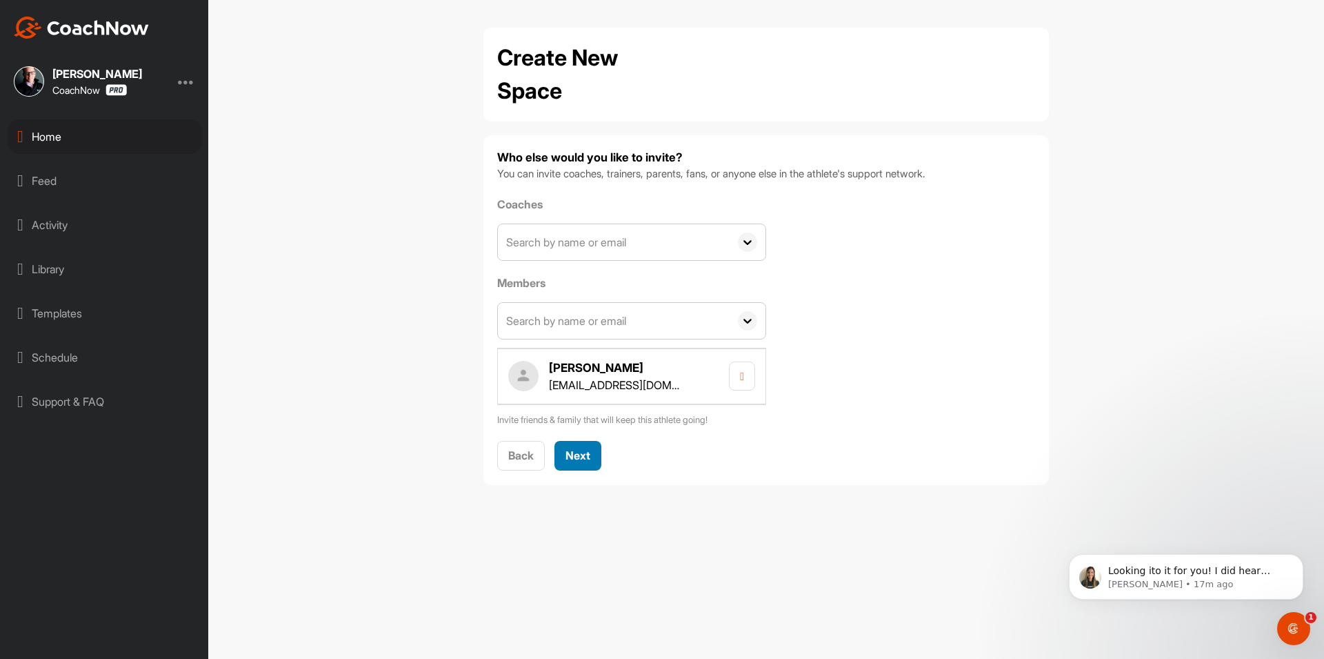
click at [580, 456] on span "Next" at bounding box center [577, 455] width 25 height 14
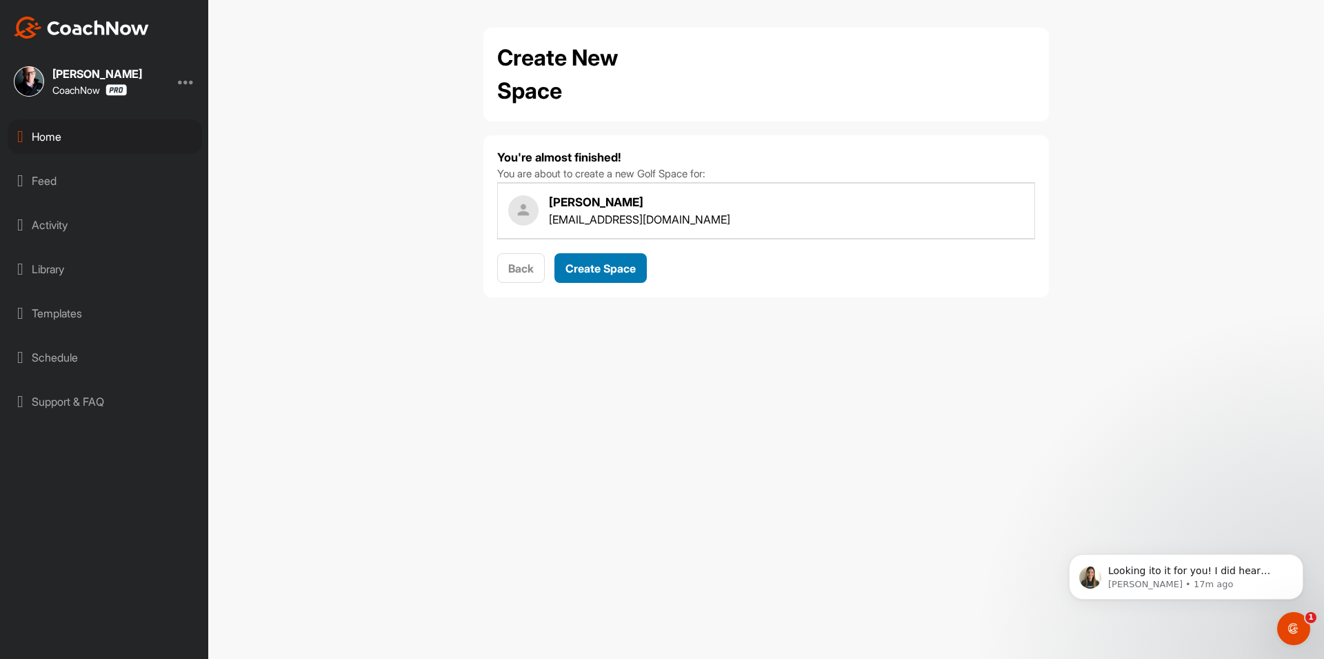
click at [614, 262] on span "Create Space" at bounding box center [600, 268] width 70 height 14
